Goal: Task Accomplishment & Management: Use online tool/utility

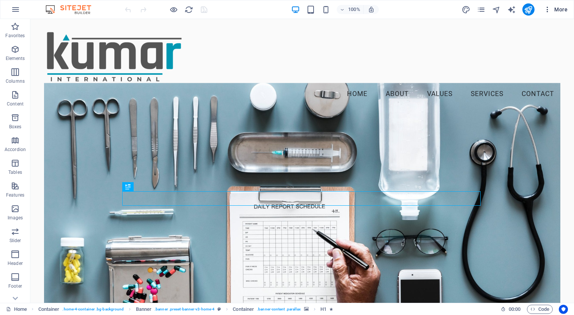
click at [557, 5] on button "More" at bounding box center [555, 9] width 30 height 12
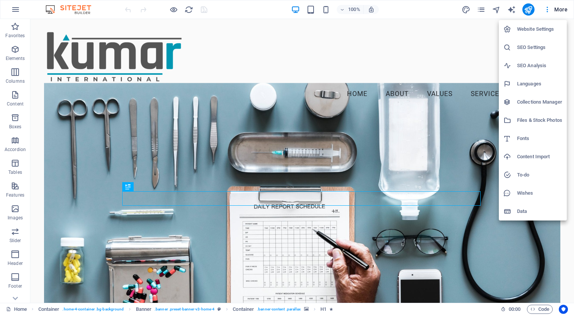
click at [539, 48] on h6 "SEO Settings" at bounding box center [539, 47] width 45 height 9
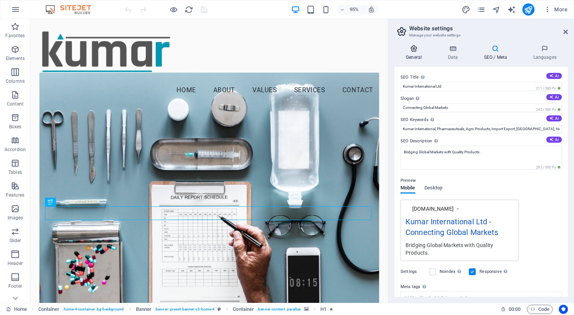
click at [412, 47] on icon at bounding box center [413, 49] width 39 height 8
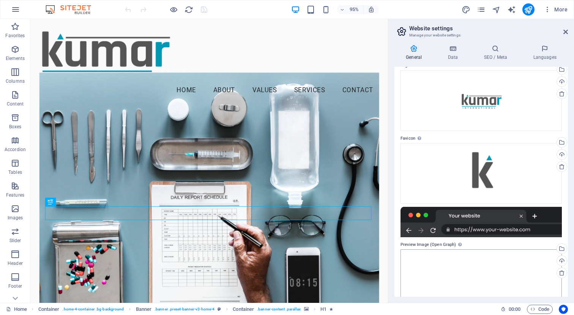
scroll to position [24, 0]
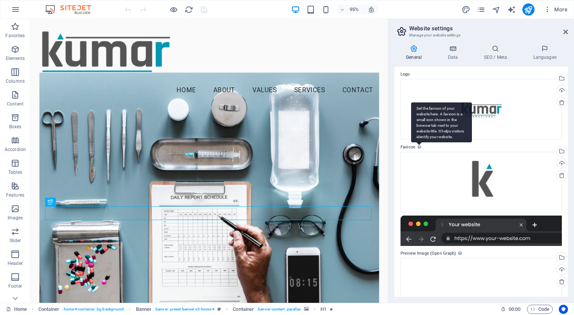
click at [420, 148] on icon at bounding box center [418, 147] width 3 height 4
click at [419, 142] on div "Set the favicon of your website here. A favicon is a small icon shown in the br…" at bounding box center [441, 122] width 61 height 40
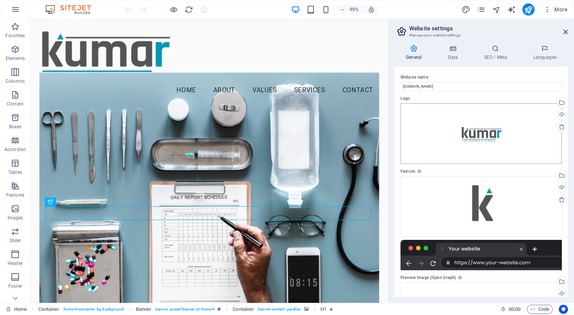
scroll to position [0, 0]
click at [459, 48] on icon at bounding box center [452, 49] width 33 height 8
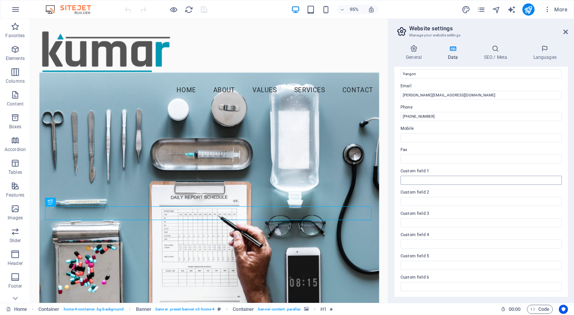
scroll to position [134, 0]
click at [498, 45] on icon at bounding box center [495, 49] width 46 height 8
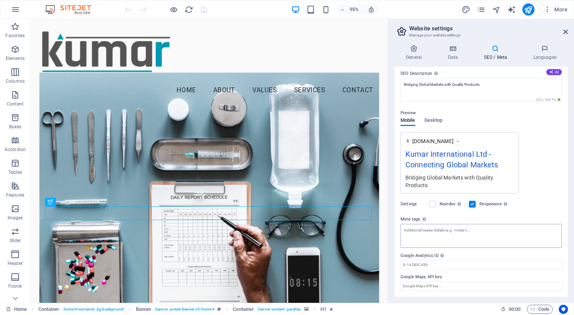
scroll to position [67, 0]
click at [439, 285] on input "Google Maps API key" at bounding box center [480, 286] width 161 height 9
click at [541, 56] on h4 "Languages" at bounding box center [544, 53] width 46 height 16
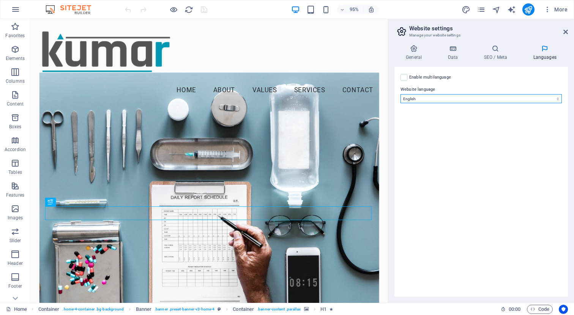
click at [545, 96] on select "Abkhazian Afar Afrikaans Akan Albanian Amharic Arabic Aragonese Armenian Assame…" at bounding box center [480, 98] width 161 height 9
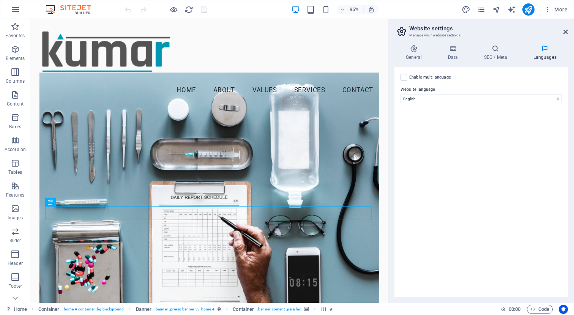
click at [400, 31] on icon at bounding box center [401, 31] width 11 height 11
click at [567, 35] on link at bounding box center [565, 32] width 5 height 6
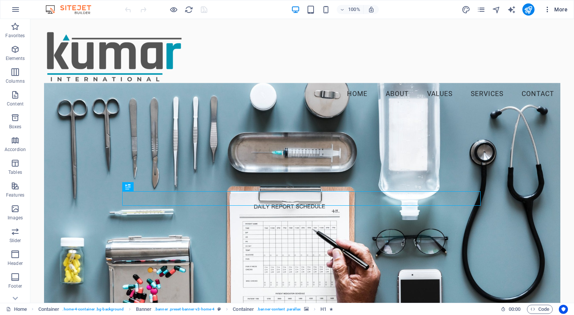
click at [546, 11] on icon "button" at bounding box center [547, 10] width 8 height 8
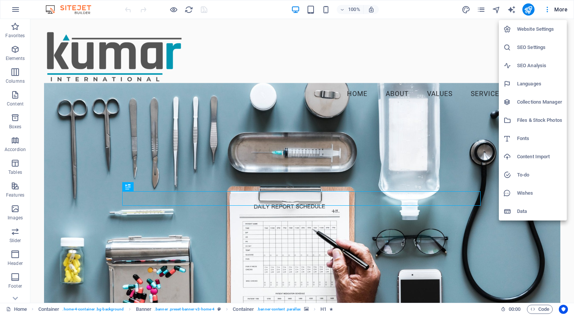
click at [527, 62] on h6 "SEO Analysis" at bounding box center [539, 65] width 45 height 9
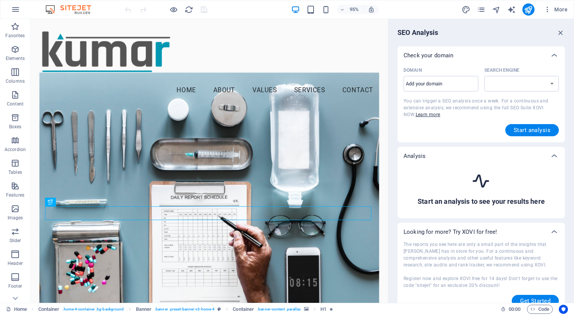
select select "[DOMAIN_NAME]"
click at [432, 83] on input "Domain ​" at bounding box center [440, 84] width 75 height 12
type input "[DOMAIN_NAME]"
select select "[DOMAIN_NAME]"
type input "[DOMAIN_NAME]"
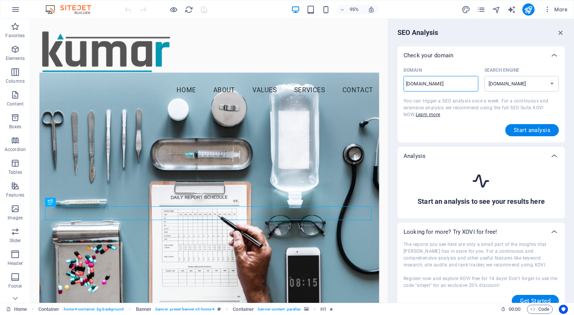
select select "[DOMAIN_NAME]"
type input "[DOMAIN_NAME]"
click at [528, 130] on span "Start analysis" at bounding box center [531, 130] width 37 height 6
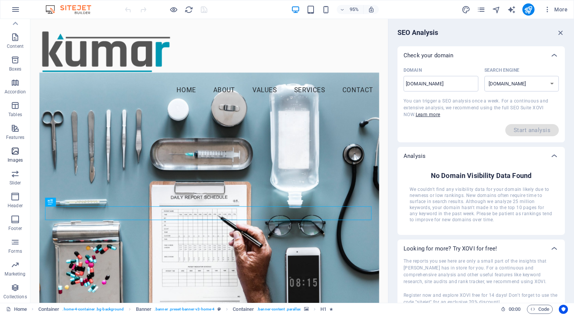
scroll to position [58, 0]
click at [14, 263] on icon "button" at bounding box center [15, 264] width 9 height 9
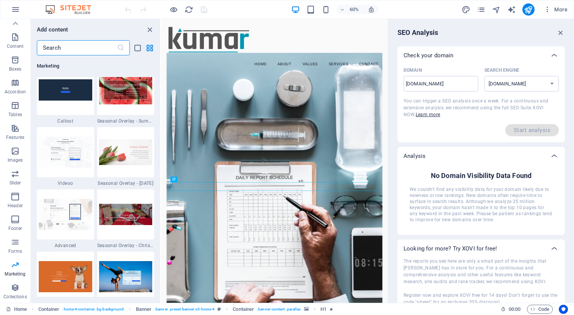
scroll to position [6321, 0]
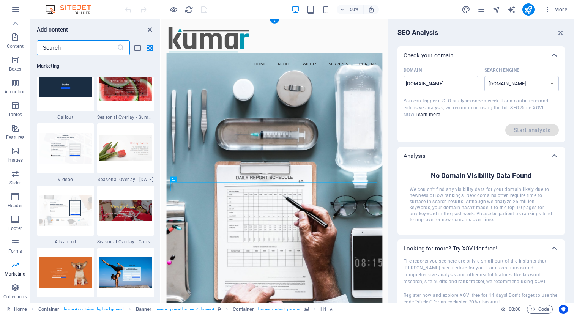
click at [378, 218] on figure at bounding box center [349, 291] width 359 height 431
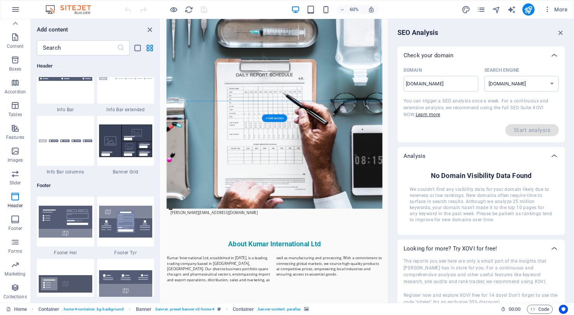
scroll to position [875, 0]
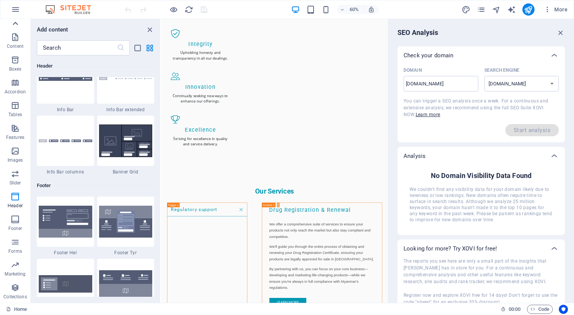
click at [14, 21] on icon at bounding box center [15, 23] width 11 height 11
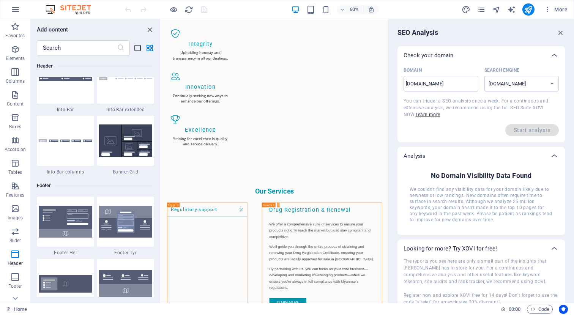
click at [134, 47] on icon "list-view" at bounding box center [137, 48] width 9 height 9
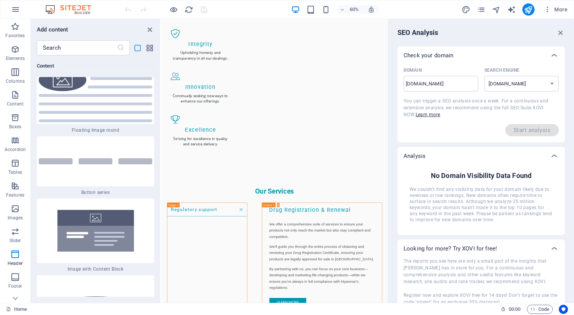
click at [135, 47] on icon "list-view" at bounding box center [137, 48] width 9 height 9
click at [146, 50] on icon "grid-view" at bounding box center [149, 48] width 9 height 9
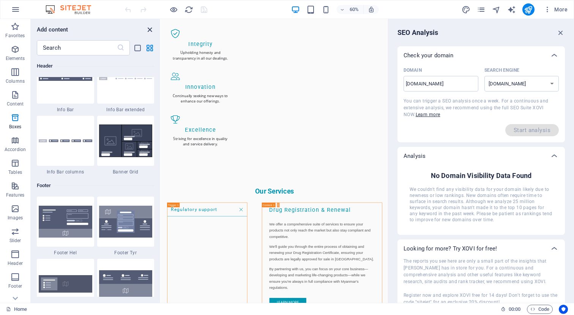
click at [150, 30] on icon "close panel" at bounding box center [149, 29] width 9 height 9
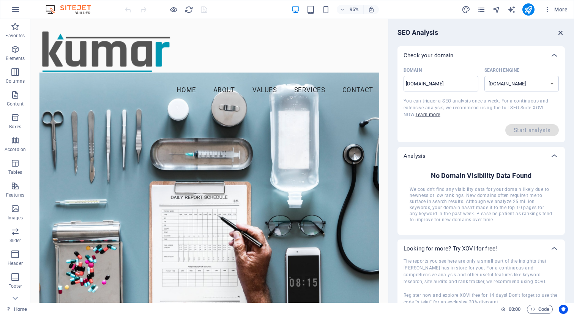
click at [556, 31] on icon "button" at bounding box center [560, 32] width 8 height 8
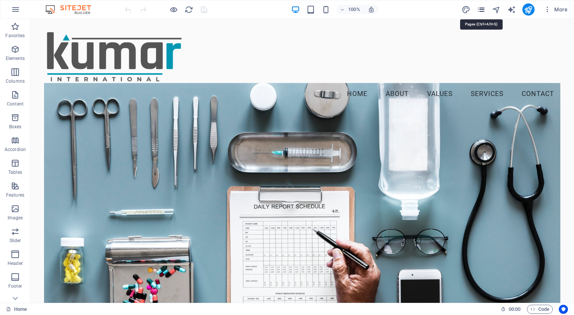
click at [483, 8] on icon "pages" at bounding box center [481, 9] width 9 height 9
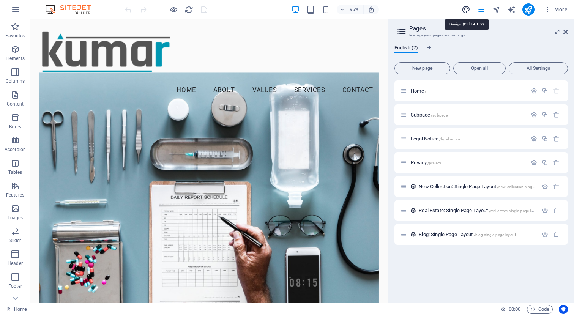
click at [466, 9] on icon "design" at bounding box center [465, 9] width 9 height 9
select select "px"
select select "200"
select select "px"
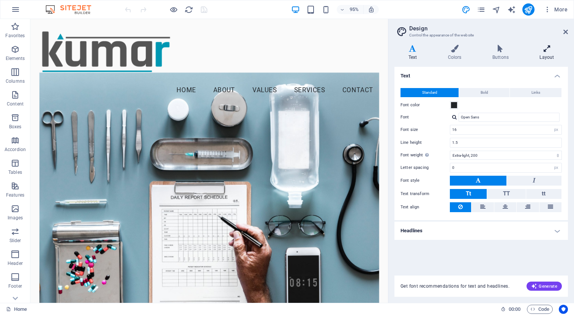
click at [539, 52] on h4 "Layout" at bounding box center [547, 53] width 42 height 16
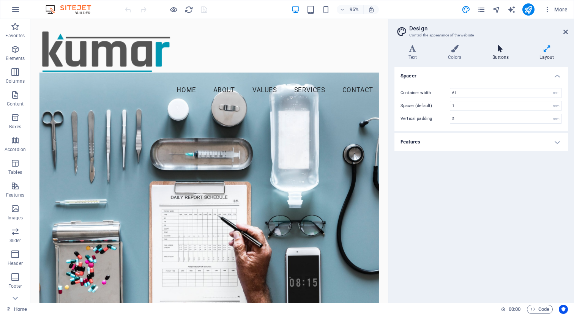
click at [497, 48] on icon at bounding box center [500, 49] width 44 height 8
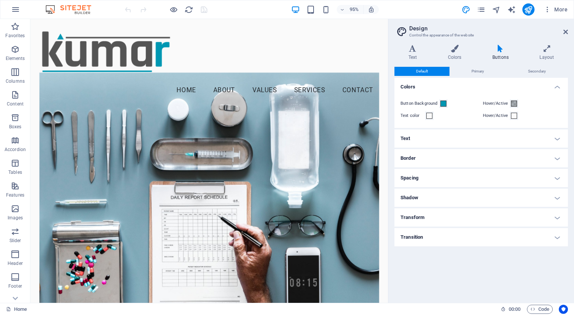
scroll to position [289, 0]
click at [456, 47] on icon at bounding box center [454, 49] width 41 height 8
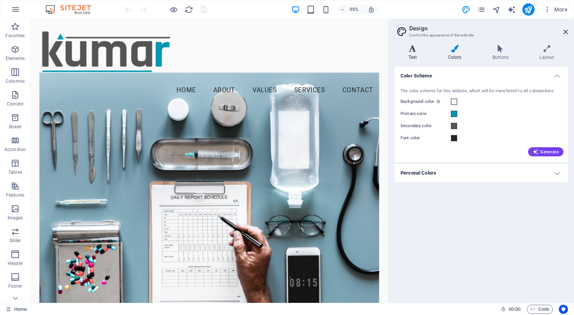
click at [417, 50] on icon at bounding box center [412, 49] width 36 height 8
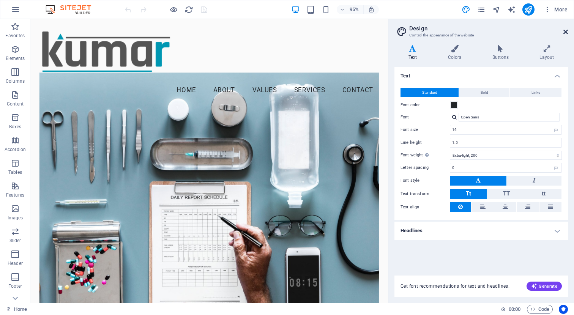
click at [563, 29] on icon at bounding box center [565, 32] width 5 height 6
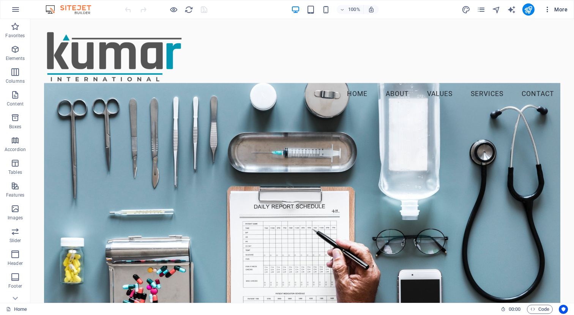
click at [565, 13] on span "More" at bounding box center [555, 10] width 24 height 8
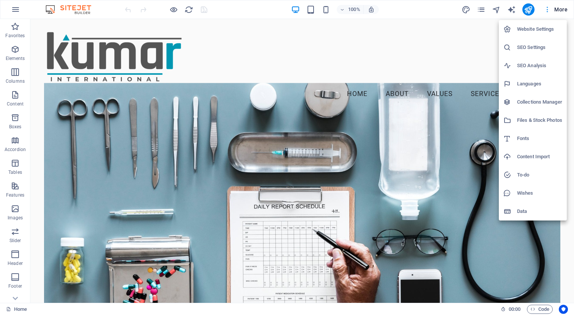
click at [565, 13] on div at bounding box center [287, 157] width 574 height 315
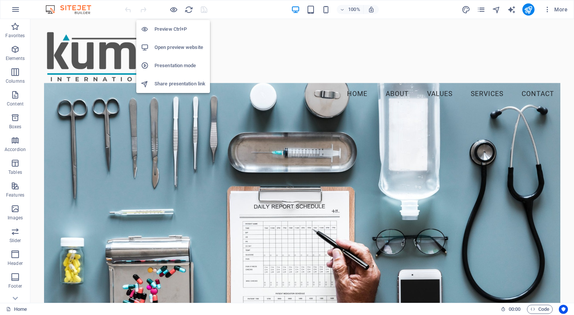
click at [193, 47] on h6 "Open preview website" at bounding box center [179, 47] width 51 height 9
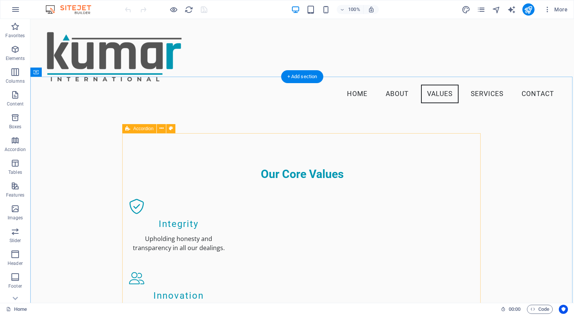
scroll to position [483, 0]
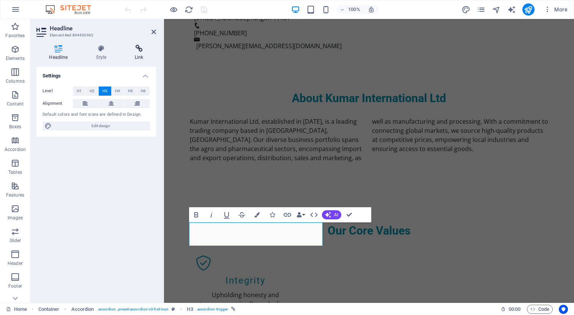
click at [141, 53] on h4 "Link" at bounding box center [139, 53] width 34 height 16
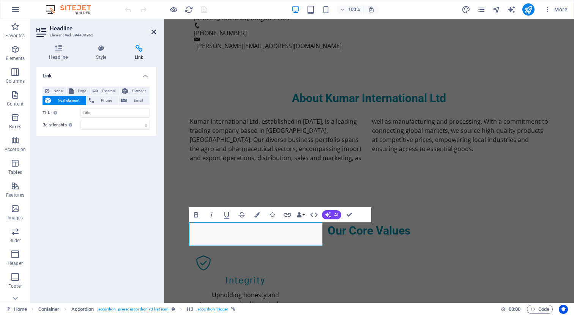
click at [153, 30] on icon at bounding box center [153, 32] width 5 height 6
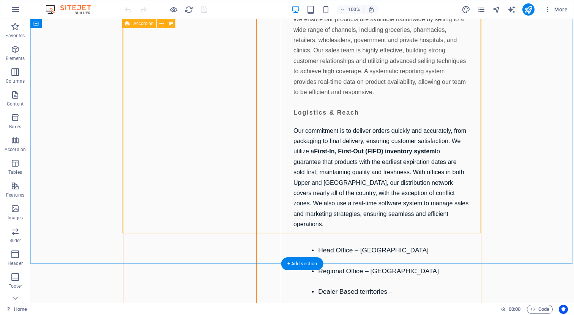
scroll to position [1410, 0]
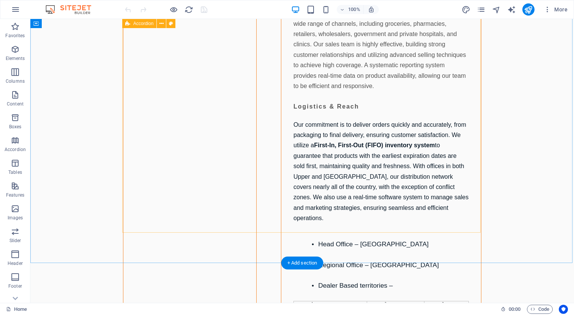
click at [137, 21] on span "Accordion" at bounding box center [143, 23] width 20 height 5
click at [162, 23] on icon at bounding box center [161, 24] width 4 height 8
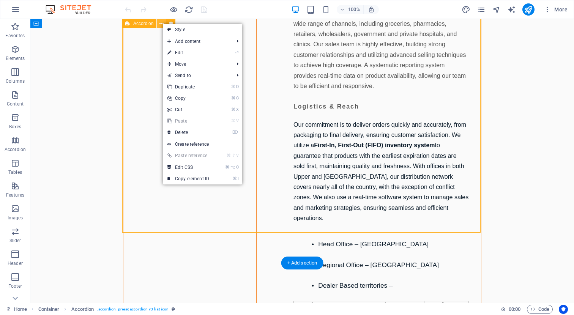
click at [162, 24] on icon at bounding box center [161, 24] width 4 height 8
click at [177, 56] on link "⏎ Edit" at bounding box center [188, 52] width 51 height 11
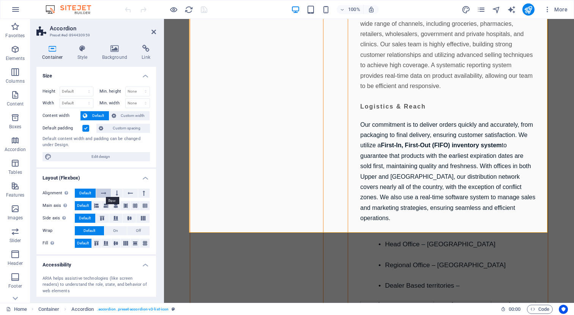
click at [103, 193] on icon at bounding box center [103, 193] width 5 height 9
click at [80, 195] on span "Default" at bounding box center [85, 193] width 12 height 9
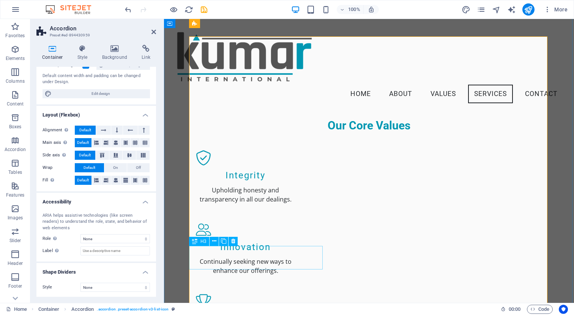
scroll to position [509, 0]
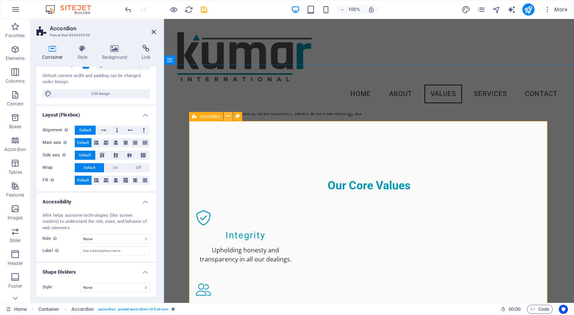
click at [228, 115] on icon at bounding box center [228, 116] width 4 height 8
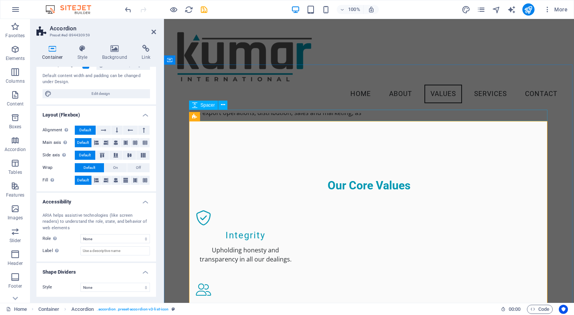
click at [205, 105] on span "Spacer" at bounding box center [207, 105] width 14 height 5
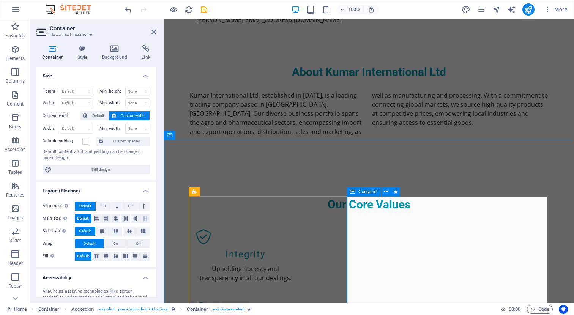
click at [352, 191] on icon at bounding box center [352, 191] width 5 height 9
click at [387, 191] on icon at bounding box center [386, 192] width 4 height 8
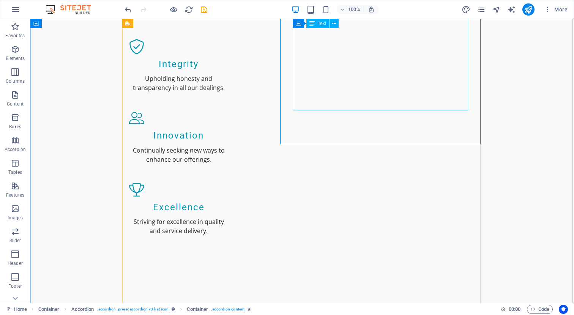
scroll to position [746, 0]
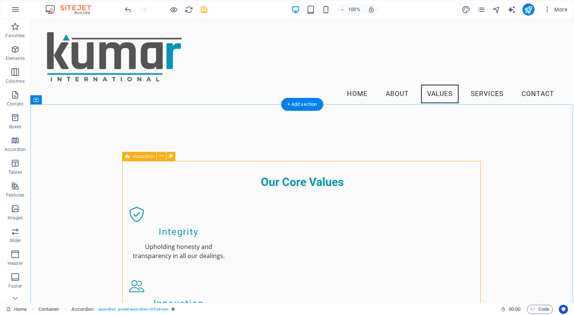
scroll to position [465, 0]
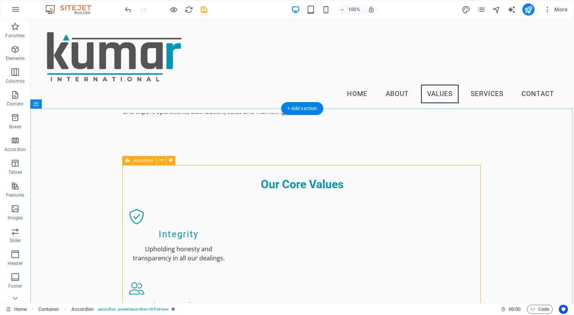
click at [125, 159] on div "Accordion" at bounding box center [139, 160] width 34 height 9
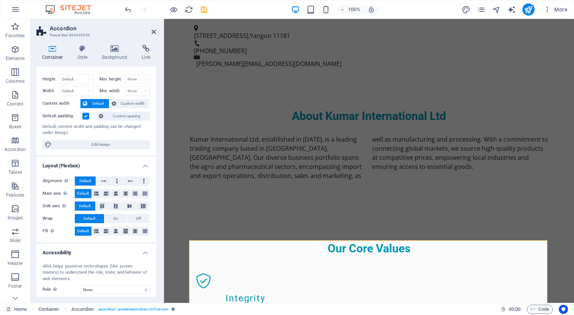
scroll to position [0, 0]
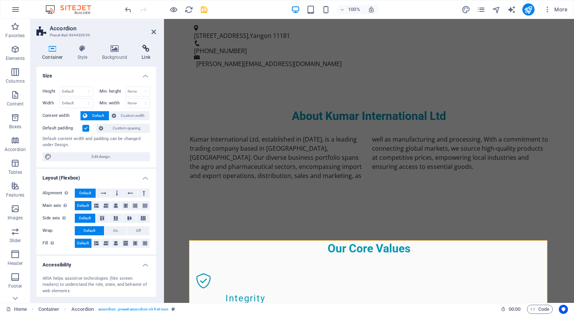
click at [143, 45] on icon at bounding box center [146, 49] width 20 height 8
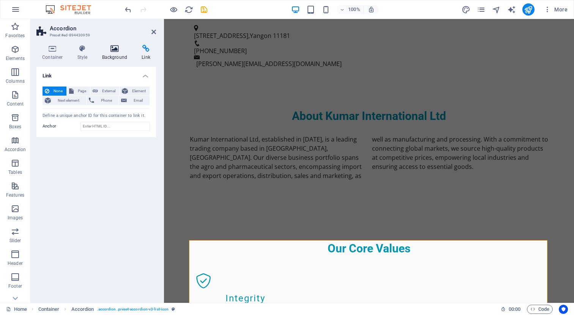
click at [125, 50] on icon at bounding box center [114, 49] width 37 height 8
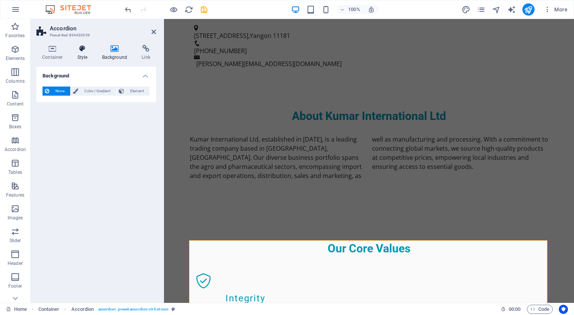
click at [80, 55] on h4 "Style" at bounding box center [84, 53] width 25 height 16
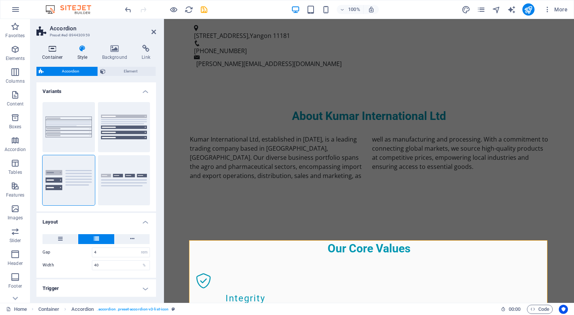
click at [59, 55] on h4 "Container" at bounding box center [53, 53] width 35 height 16
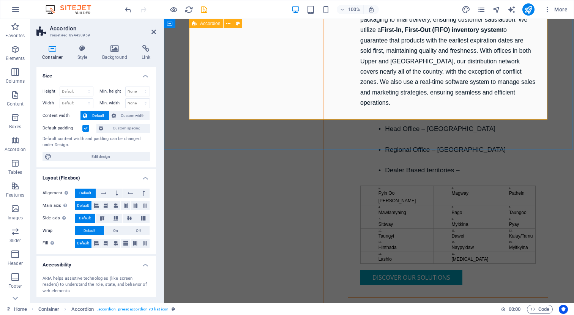
scroll to position [1527, 0]
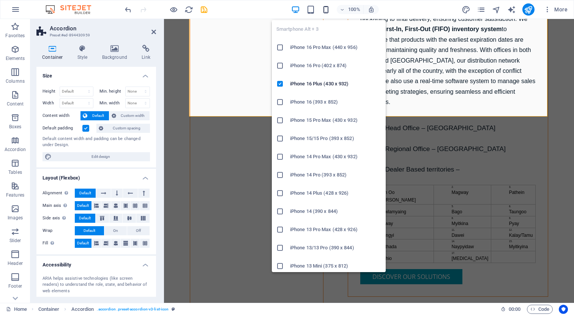
click at [327, 7] on icon "button" at bounding box center [325, 9] width 9 height 9
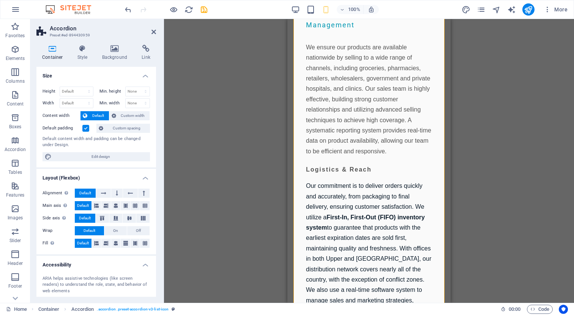
click at [475, 102] on div "Drag here to replace the existing content. Press “Ctrl” if you want to create a…" at bounding box center [369, 161] width 410 height 284
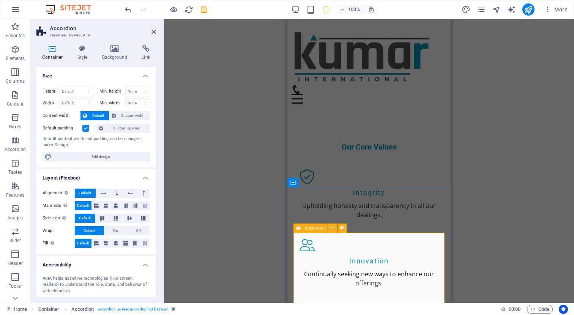
scroll to position [555, 0]
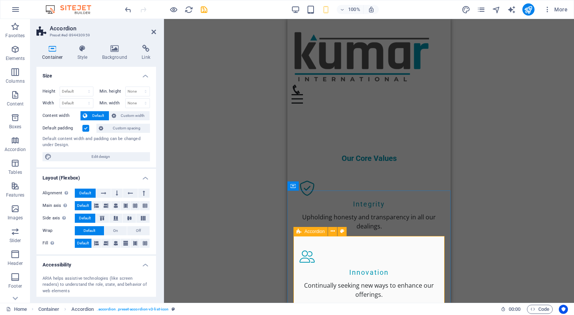
click at [300, 231] on icon at bounding box center [298, 231] width 5 height 9
click at [117, 231] on span "On" at bounding box center [115, 230] width 5 height 9
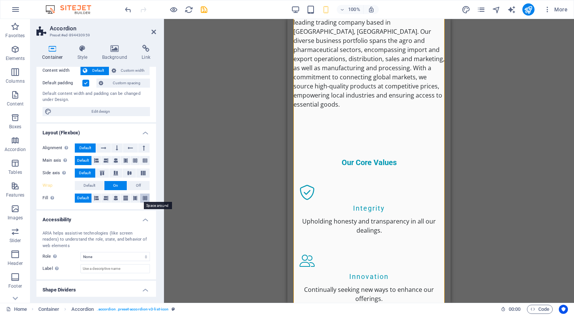
scroll to position [1331, 0]
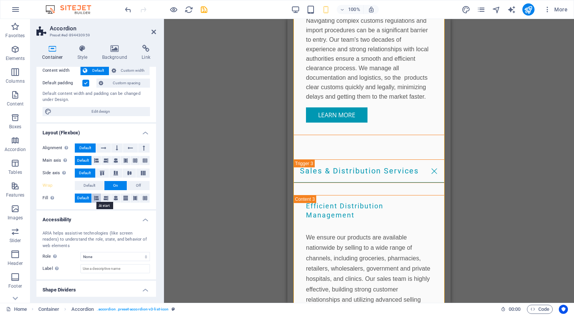
click at [95, 199] on icon at bounding box center [96, 198] width 5 height 9
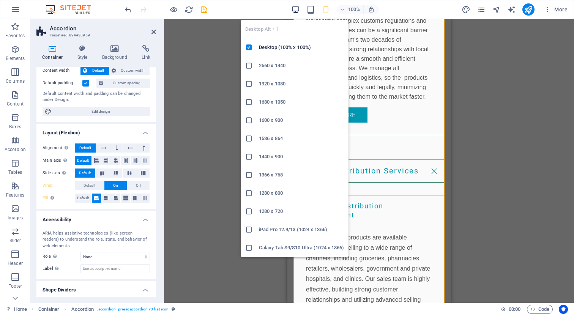
click at [297, 7] on icon "button" at bounding box center [295, 9] width 9 height 9
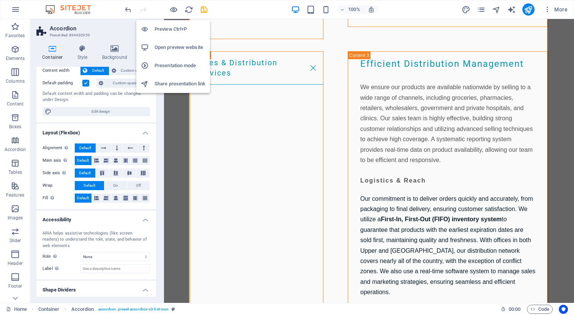
click at [172, 32] on h6 "Preview Ctrl+P" at bounding box center [179, 29] width 51 height 9
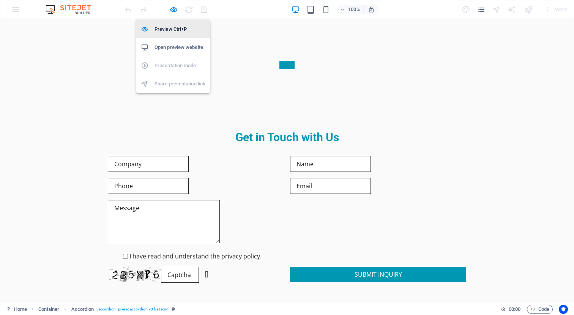
scroll to position [561, 0]
